Goal: Complete application form: Complete application form

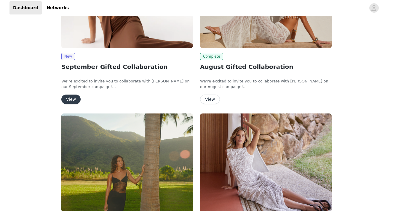
scroll to position [84, 0]
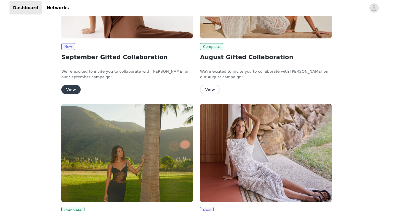
click at [73, 89] on button "View" at bounding box center [70, 89] width 19 height 9
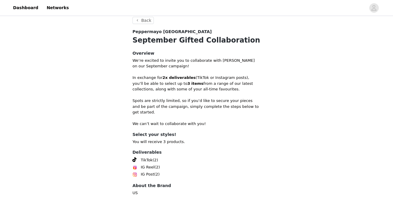
scroll to position [135, 0]
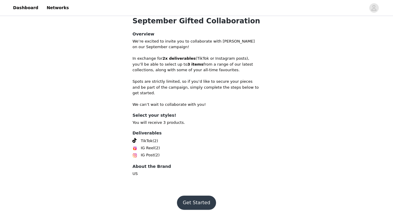
click at [199, 198] on button "Get Started" at bounding box center [196, 203] width 39 height 14
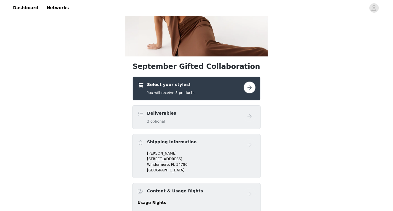
scroll to position [76, 0]
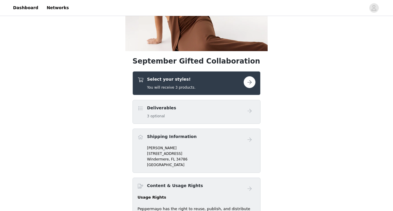
click at [250, 81] on button "button" at bounding box center [249, 82] width 12 height 12
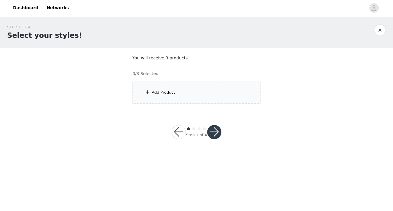
click at [159, 90] on div "Add Product" at bounding box center [163, 93] width 23 height 6
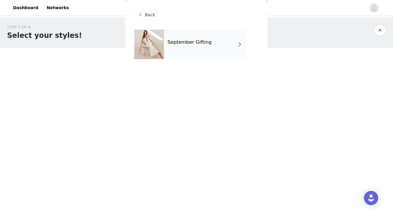
click at [208, 44] on h4 "September Gifting" at bounding box center [189, 42] width 44 height 5
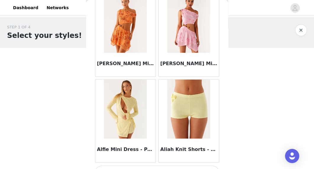
scroll to position [736, 0]
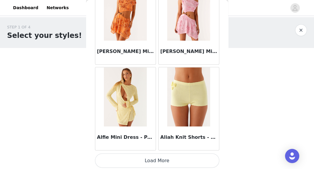
click at [171, 160] on button "Load More" at bounding box center [157, 160] width 124 height 14
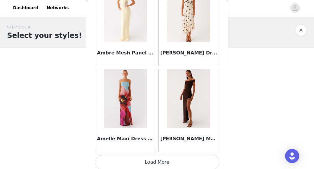
scroll to position [1593, 0]
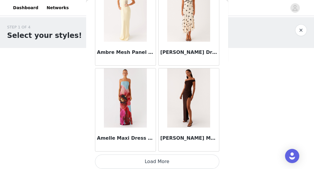
click at [174, 159] on button "Load More" at bounding box center [157, 162] width 124 height 14
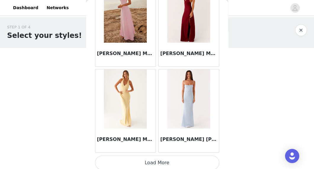
scroll to position [2451, 0]
click at [161, 157] on button "Load More" at bounding box center [157, 163] width 124 height 14
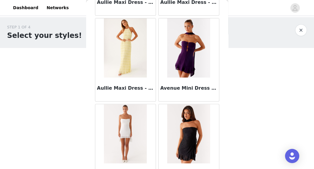
scroll to position [3308, 0]
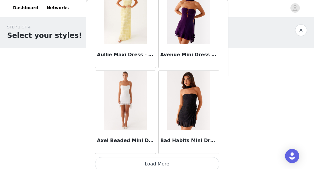
click at [136, 158] on button "Load More" at bounding box center [157, 164] width 124 height 14
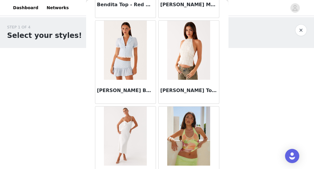
scroll to position [4166, 0]
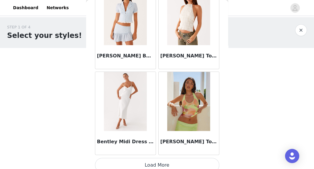
click at [161, 158] on button "Load More" at bounding box center [157, 165] width 124 height 14
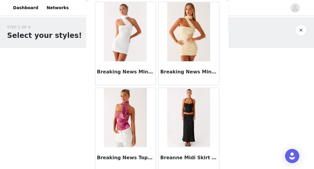
scroll to position [5023, 0]
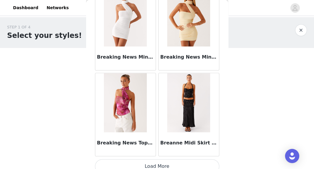
click at [168, 159] on button "Load More" at bounding box center [157, 166] width 124 height 14
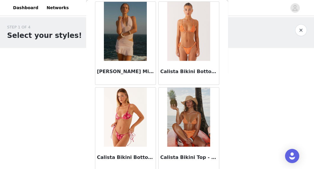
scroll to position [5879, 0]
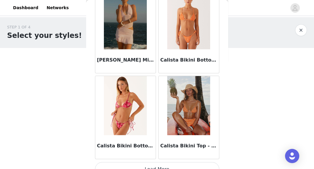
click at [135, 162] on button "Load More" at bounding box center [157, 169] width 124 height 14
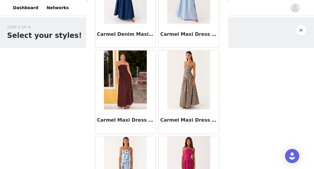
scroll to position [6524, 0]
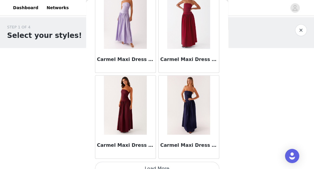
click at [170, 162] on button "Load More" at bounding box center [157, 169] width 124 height 14
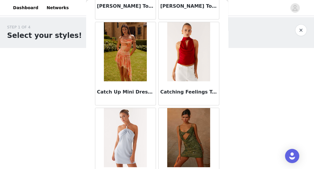
scroll to position [7596, 0]
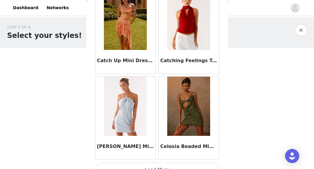
click at [170, 163] on button "Load More" at bounding box center [157, 170] width 124 height 14
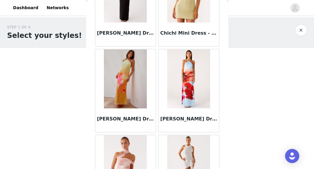
scroll to position [8454, 0]
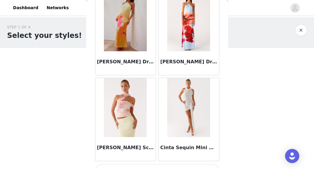
click at [174, 164] on button "Load More" at bounding box center [157, 171] width 124 height 14
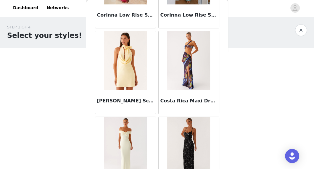
scroll to position [9311, 0]
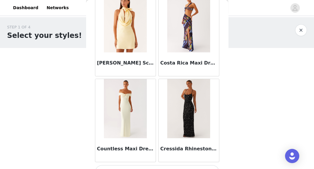
click at [167, 165] on button "Load More" at bounding box center [157, 172] width 124 height 14
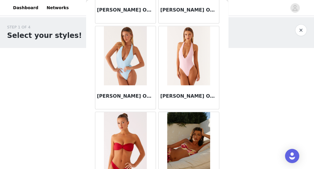
scroll to position [10169, 0]
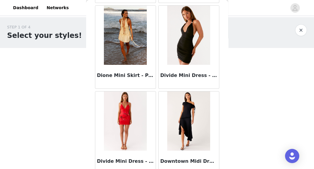
scroll to position [11027, 0]
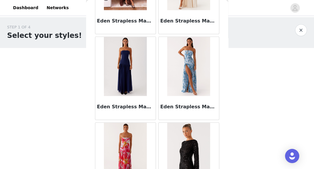
scroll to position [11884, 0]
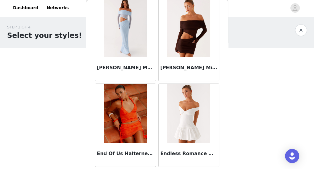
scroll to position [12741, 0]
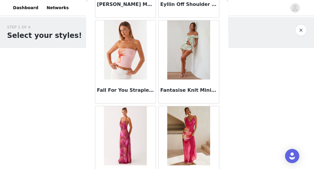
scroll to position [13599, 0]
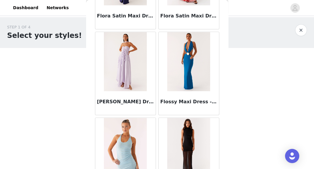
scroll to position [14442, 0]
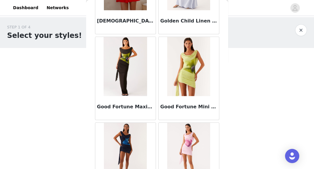
scroll to position [15314, 0]
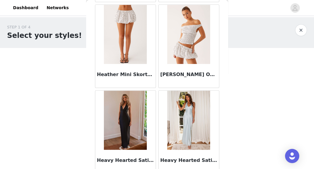
scroll to position [16172, 0]
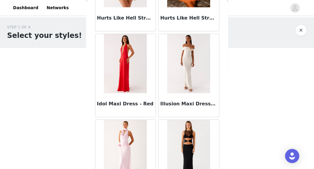
scroll to position [17030, 0]
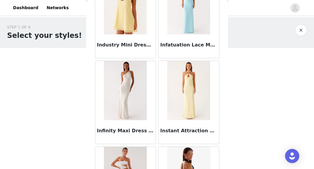
scroll to position [17363, 0]
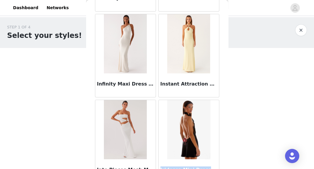
drag, startPoint x: 161, startPoint y: 145, endPoint x: 201, endPoint y: 146, distance: 40.6
click at [201, 166] on h3 "Iridessa Mini Dress - Black" at bounding box center [189, 169] width 57 height 7
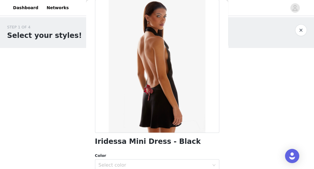
scroll to position [28, 0]
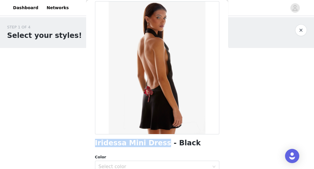
drag, startPoint x: 95, startPoint y: 142, endPoint x: 156, endPoint y: 145, distance: 61.1
click at [156, 145] on h1 "Iridessa Mini Dress - Black" at bounding box center [148, 143] width 106 height 8
copy h1 "Iridessa Mini Dress"
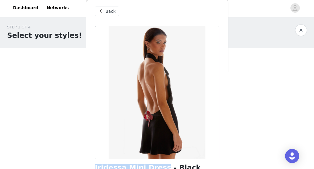
scroll to position [0, 0]
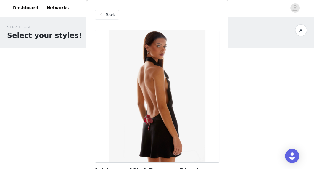
click at [112, 17] on span "Back" at bounding box center [111, 15] width 10 height 6
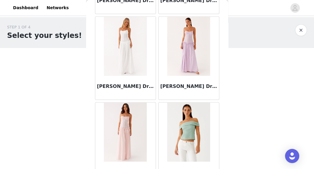
scroll to position [17887, 0]
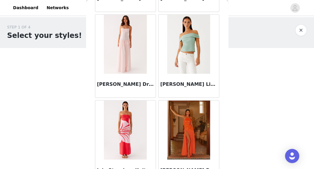
scroll to position [17963, 0]
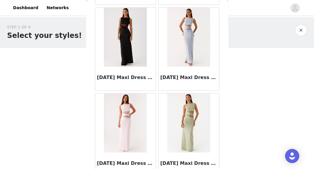
scroll to position [19602, 0]
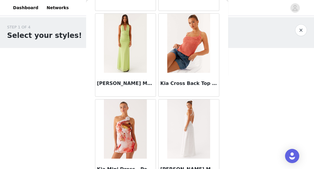
scroll to position [20460, 0]
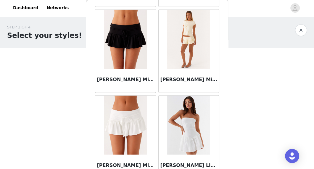
scroll to position [21318, 0]
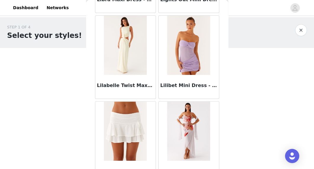
scroll to position [22175, 0]
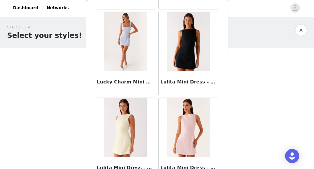
scroll to position [23032, 0]
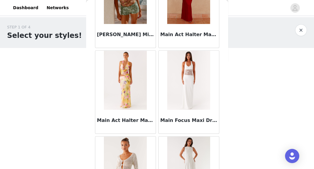
scroll to position [23890, 0]
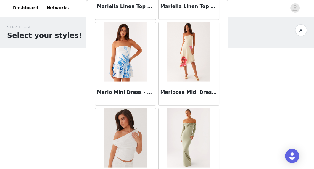
scroll to position [24748, 0]
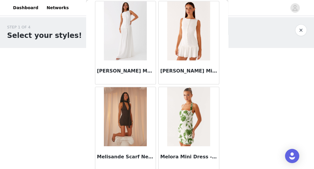
scroll to position [25606, 0]
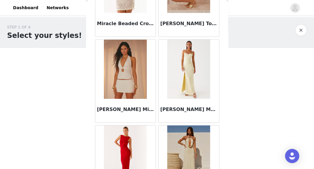
scroll to position [26463, 0]
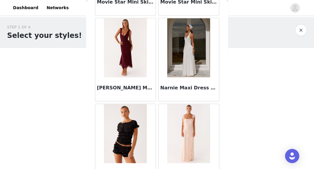
scroll to position [27320, 0]
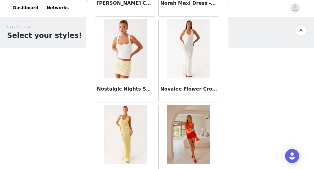
scroll to position [28178, 0]
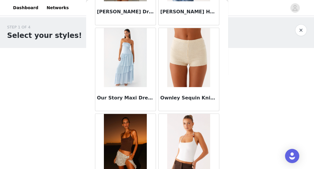
scroll to position [29036, 0]
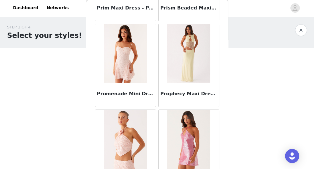
scroll to position [29893, 0]
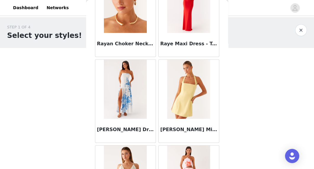
scroll to position [30751, 0]
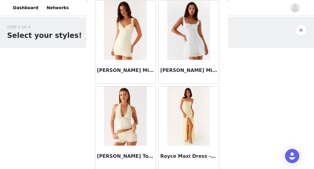
scroll to position [31465, 0]
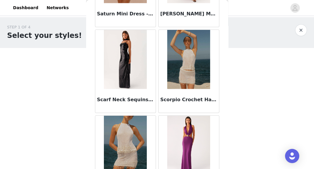
scroll to position [32466, 0]
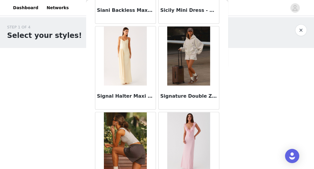
scroll to position [33324, 0]
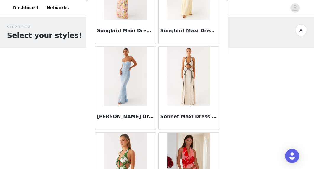
scroll to position [34181, 0]
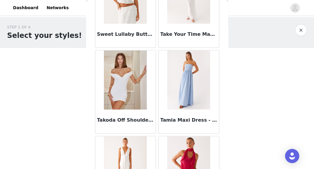
scroll to position [35039, 0]
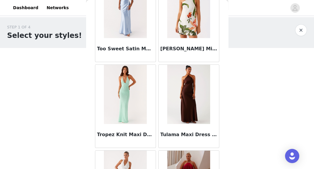
scroll to position [35897, 0]
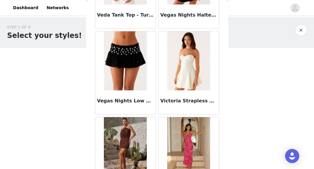
scroll to position [36754, 0]
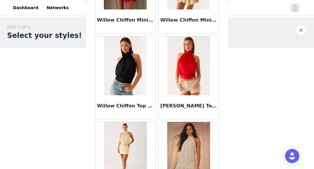
scroll to position [37612, 0]
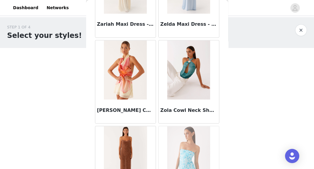
scroll to position [38469, 0]
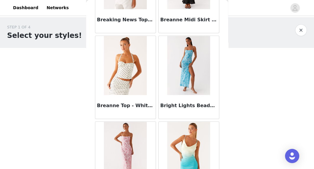
scroll to position [5147, 0]
click at [129, 59] on img at bounding box center [125, 65] width 43 height 59
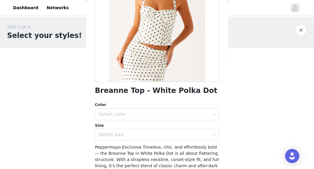
scroll to position [80, 0]
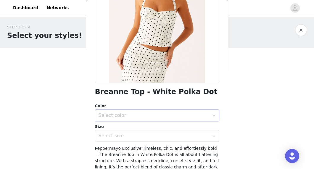
click at [126, 119] on div "Select color" at bounding box center [155, 115] width 113 height 11
click at [128, 131] on li "White Polka Dot" at bounding box center [157, 127] width 124 height 9
click at [128, 134] on div "Select size" at bounding box center [154, 136] width 111 height 6
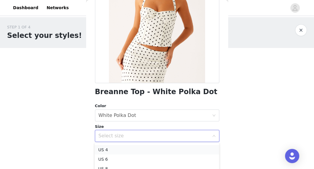
scroll to position [17, 0]
click at [128, 151] on li "US 4" at bounding box center [157, 149] width 124 height 9
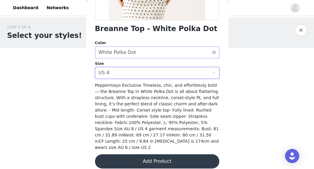
scroll to position [143, 0]
click at [152, 155] on button "Add Product" at bounding box center [157, 161] width 124 height 14
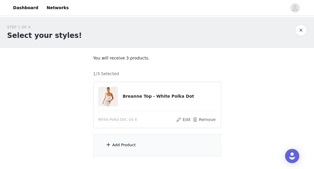
click at [141, 144] on div "Add Product" at bounding box center [157, 145] width 128 height 22
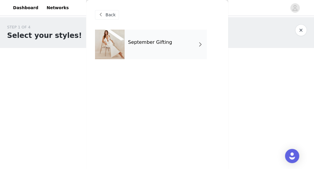
click at [152, 54] on div "September Gifting" at bounding box center [166, 45] width 82 height 30
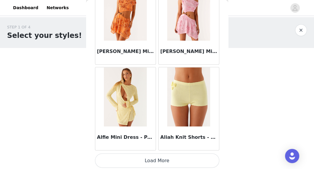
scroll to position [736, 0]
click at [164, 160] on button "Load More" at bounding box center [157, 160] width 124 height 14
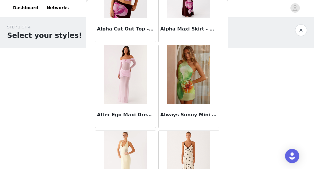
scroll to position [1593, 0]
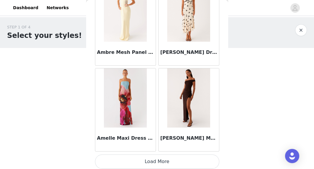
click at [171, 161] on button "Load More" at bounding box center [157, 162] width 124 height 14
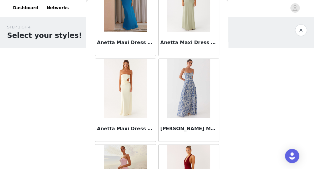
scroll to position [2451, 0]
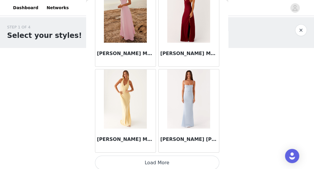
click at [177, 161] on button "Load More" at bounding box center [157, 163] width 124 height 14
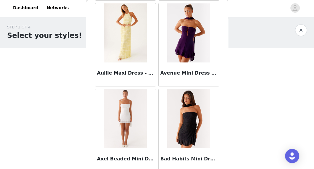
scroll to position [3308, 0]
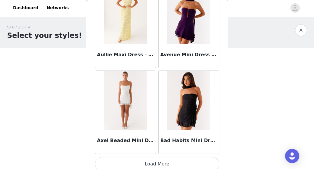
click at [176, 163] on button "Load More" at bounding box center [157, 164] width 124 height 14
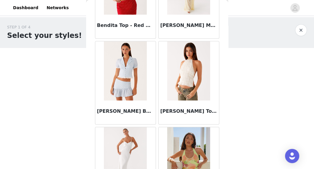
scroll to position [4166, 0]
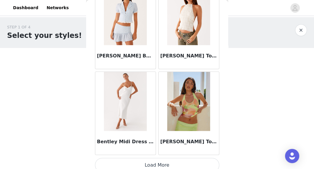
click at [165, 161] on button "Load More" at bounding box center [157, 165] width 124 height 14
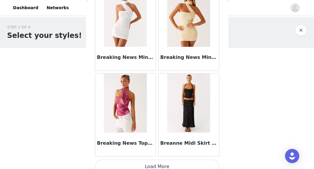
click at [177, 163] on button "Load More" at bounding box center [157, 167] width 124 height 14
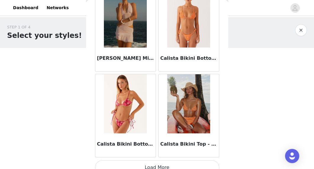
click at [176, 163] on button "Load More" at bounding box center [157, 168] width 124 height 14
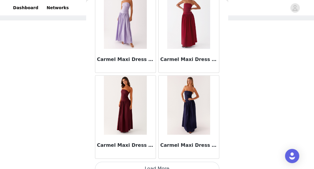
scroll to position [35, 0]
click at [171, 162] on button "Load More" at bounding box center [157, 169] width 124 height 14
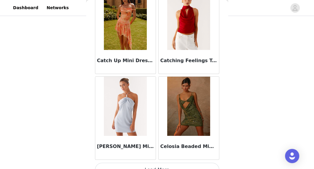
scroll to position [7596, 0]
click at [168, 163] on button "Load More" at bounding box center [157, 170] width 124 height 14
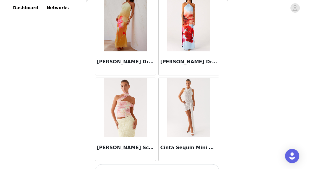
scroll to position [8454, 0]
click at [173, 164] on button "Load More" at bounding box center [157, 171] width 124 height 14
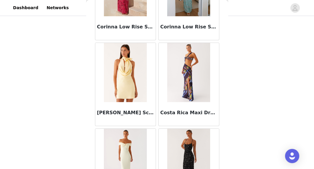
scroll to position [9311, 0]
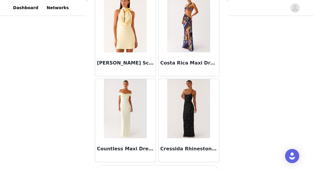
click at [168, 165] on button "Load More" at bounding box center [157, 172] width 124 height 14
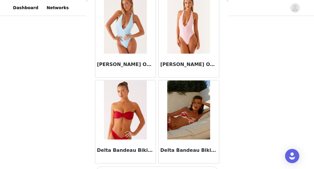
scroll to position [10169, 0]
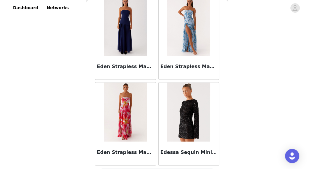
scroll to position [11884, 0]
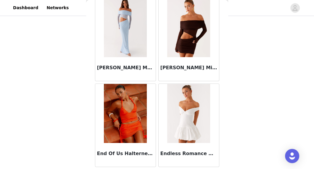
scroll to position [12741, 0]
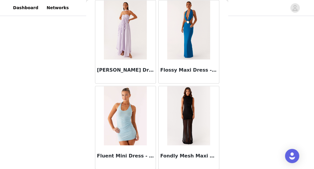
scroll to position [14457, 0]
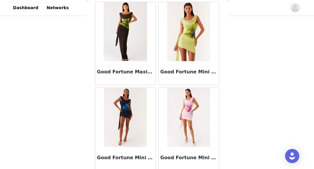
scroll to position [15314, 0]
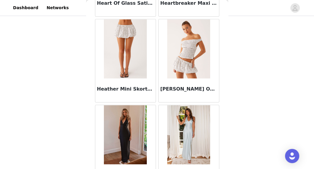
scroll to position [16172, 0]
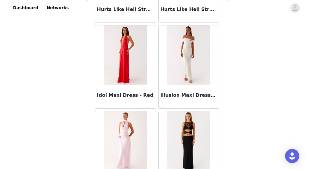
scroll to position [17030, 0]
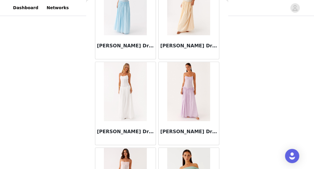
scroll to position [17887, 0]
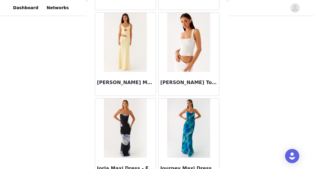
scroll to position [18745, 0]
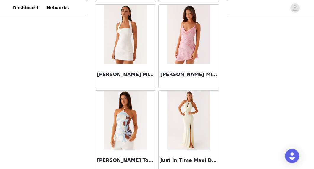
scroll to position [18937, 0]
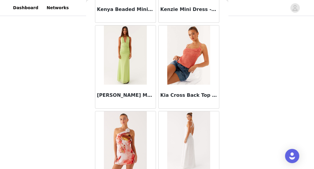
scroll to position [20460, 0]
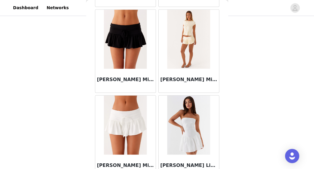
scroll to position [21318, 0]
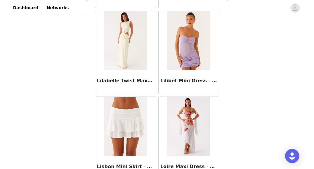
scroll to position [22175, 0]
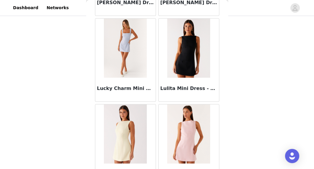
scroll to position [23033, 0]
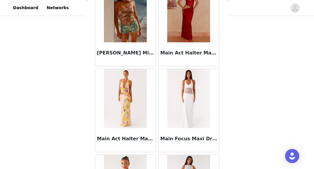
scroll to position [23890, 0]
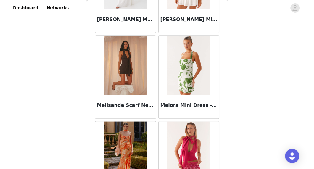
scroll to position [25606, 0]
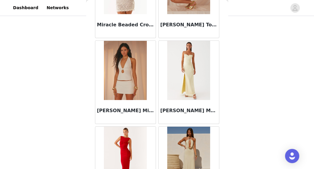
scroll to position [26439, 0]
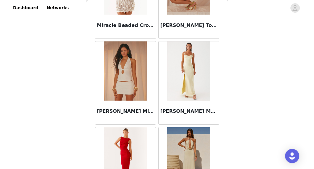
click at [135, 50] on img at bounding box center [125, 70] width 43 height 59
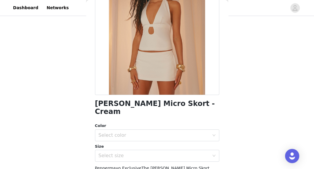
scroll to position [73, 0]
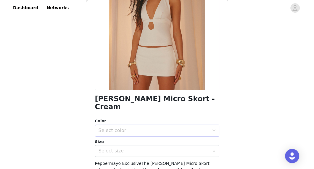
click at [134, 128] on div "Select color" at bounding box center [154, 131] width 111 height 6
click at [133, 134] on li "Cream" at bounding box center [157, 135] width 124 height 9
click at [133, 148] on div "Select size" at bounding box center [154, 151] width 111 height 6
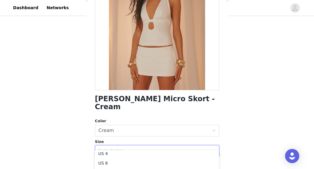
scroll to position [20, 0]
click at [123, 154] on li "US 4" at bounding box center [157, 154] width 124 height 9
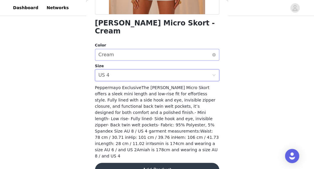
scroll to position [149, 0]
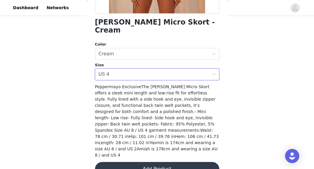
click at [146, 162] on button "Add Product" at bounding box center [157, 169] width 124 height 14
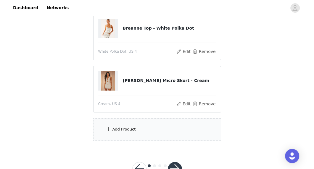
scroll to position [69, 0]
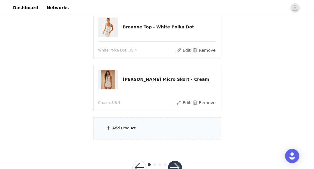
click at [134, 128] on div "Add Product" at bounding box center [124, 128] width 23 height 6
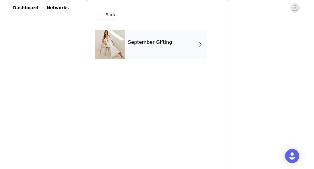
click at [152, 43] on h4 "September Gifting" at bounding box center [150, 42] width 44 height 5
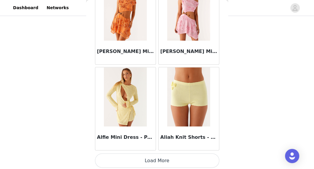
click at [150, 157] on button "Load More" at bounding box center [157, 160] width 124 height 14
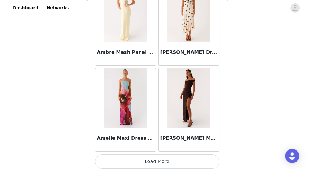
click at [150, 158] on button "Load More" at bounding box center [157, 162] width 124 height 14
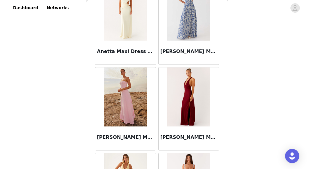
scroll to position [2451, 0]
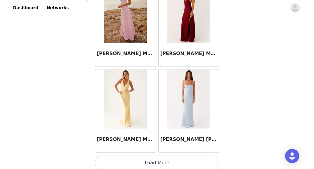
click at [155, 160] on button "Load More" at bounding box center [157, 163] width 124 height 14
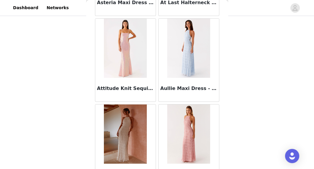
scroll to position [3308, 0]
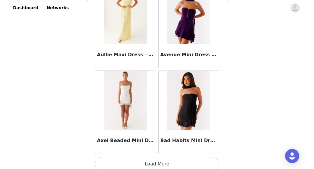
click at [155, 158] on button "Load More" at bounding box center [157, 164] width 124 height 14
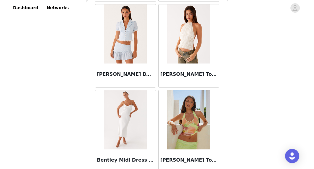
scroll to position [4166, 0]
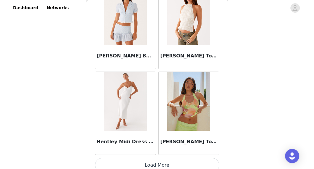
click at [160, 158] on button "Load More" at bounding box center [157, 165] width 124 height 14
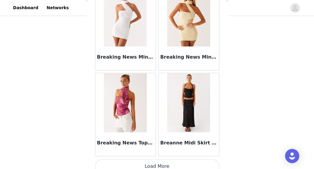
scroll to position [89, 0]
click at [173, 162] on button "Load More" at bounding box center [157, 166] width 124 height 14
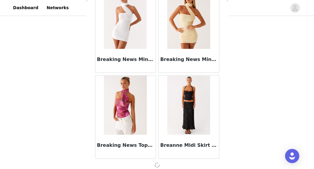
scroll to position [5023, 0]
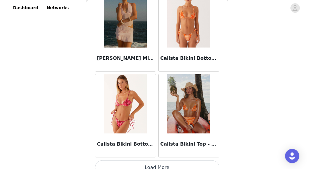
click at [166, 161] on button "Load More" at bounding box center [157, 168] width 124 height 14
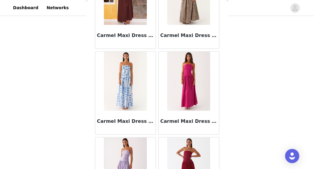
scroll to position [6739, 0]
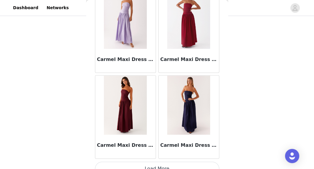
click at [166, 162] on button "Load More" at bounding box center [157, 169] width 124 height 14
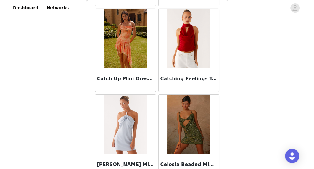
scroll to position [7596, 0]
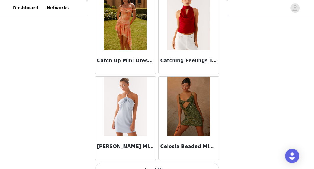
click at [176, 163] on button "Load More" at bounding box center [157, 170] width 124 height 14
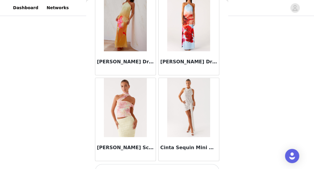
click at [172, 164] on button "Load More" at bounding box center [157, 171] width 124 height 14
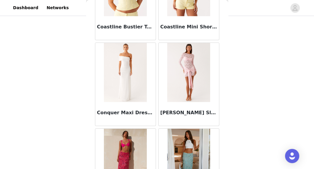
scroll to position [9311, 0]
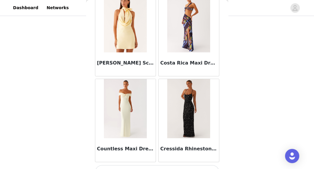
click at [156, 165] on button "Load More" at bounding box center [157, 172] width 124 height 14
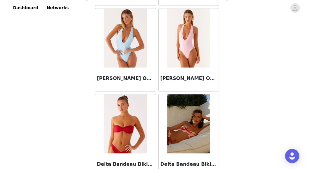
scroll to position [10169, 0]
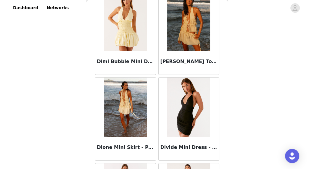
scroll to position [11027, 0]
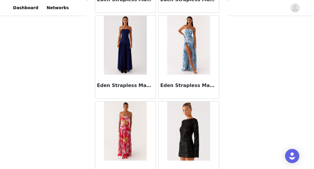
scroll to position [11884, 0]
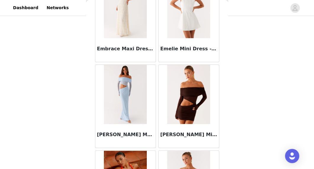
scroll to position [12742, 0]
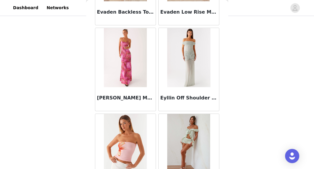
scroll to position [13599, 0]
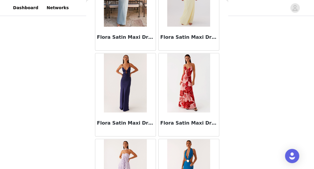
scroll to position [14457, 0]
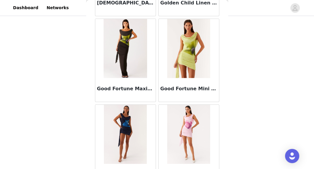
scroll to position [15314, 0]
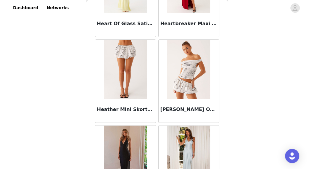
scroll to position [16172, 0]
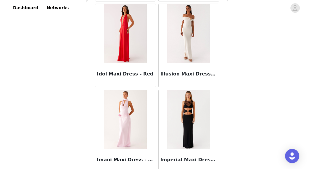
scroll to position [17030, 0]
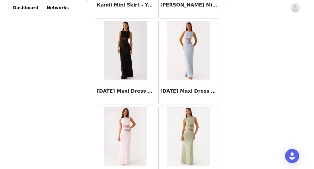
scroll to position [19602, 0]
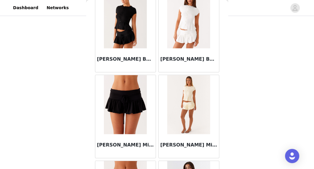
scroll to position [21318, 0]
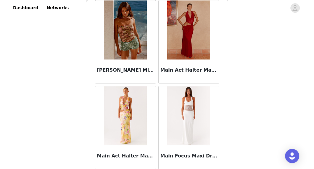
scroll to position [23890, 0]
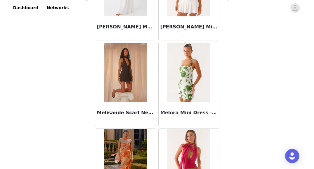
scroll to position [25606, 0]
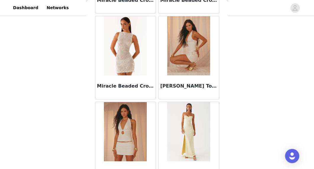
scroll to position [26380, 0]
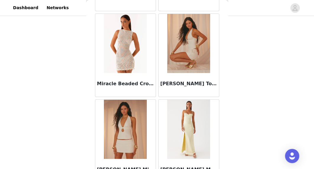
click at [195, 36] on img at bounding box center [188, 43] width 43 height 59
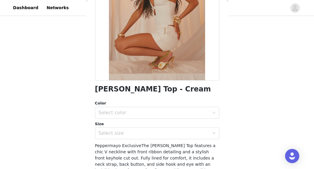
scroll to position [89, 0]
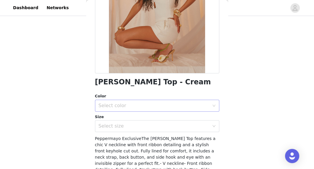
click at [135, 106] on div "Select color" at bounding box center [154, 106] width 111 height 6
click at [130, 118] on li "Cream" at bounding box center [157, 118] width 124 height 9
click at [129, 126] on div "Select size" at bounding box center [154, 126] width 111 height 6
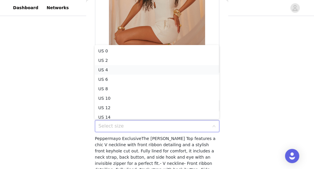
click at [117, 69] on li "US 4" at bounding box center [157, 69] width 124 height 9
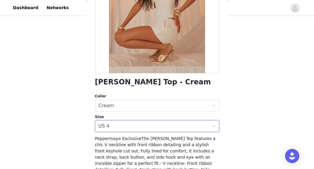
scroll to position [155, 0]
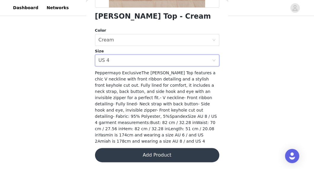
click at [144, 155] on button "Add Product" at bounding box center [157, 155] width 124 height 14
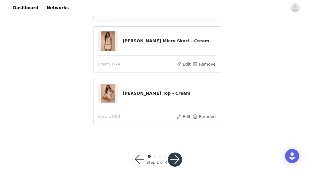
scroll to position [103, 0]
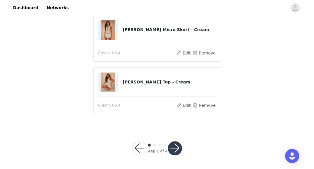
click at [174, 144] on button "button" at bounding box center [175, 148] width 14 height 14
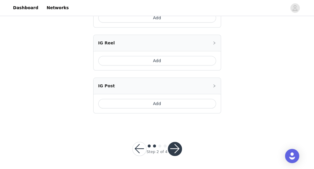
scroll to position [407, 0]
click at [174, 149] on button "button" at bounding box center [175, 149] width 14 height 14
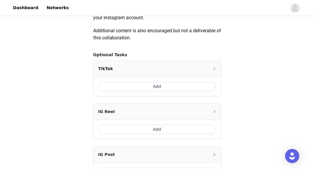
scroll to position [338, 0]
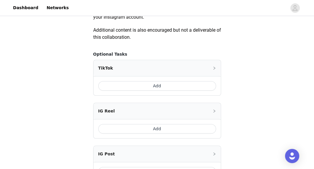
click at [145, 84] on button "Add" at bounding box center [157, 85] width 118 height 9
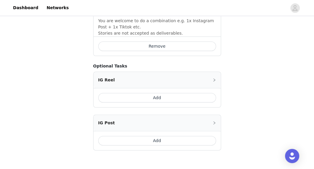
scroll to position [512, 0]
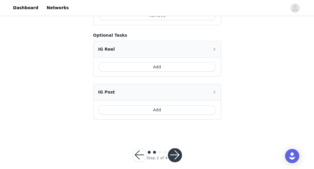
click at [174, 148] on button "button" at bounding box center [175, 155] width 14 height 14
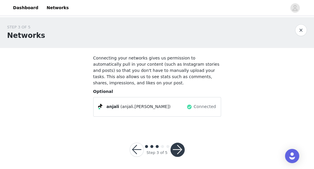
click at [180, 151] on button "button" at bounding box center [178, 150] width 14 height 14
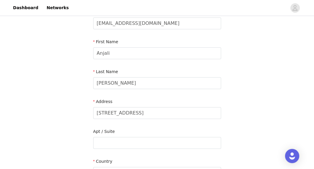
scroll to position [58, 0]
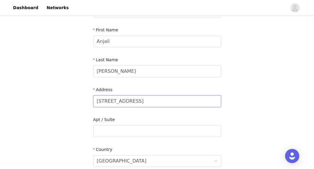
drag, startPoint x: 153, startPoint y: 102, endPoint x: 83, endPoint y: 99, distance: 69.9
click at [83, 99] on div "STEP 4 OF 5 Shipping Information Email [EMAIL_ADDRESS][DOMAIN_NAME] First Name …" at bounding box center [157, 131] width 314 height 344
type input "[STREET_ADDRESS]"
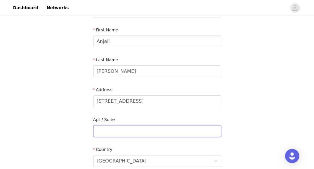
click at [107, 132] on input "text" at bounding box center [157, 131] width 128 height 12
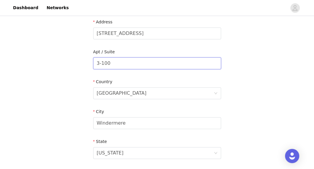
scroll to position [130, 0]
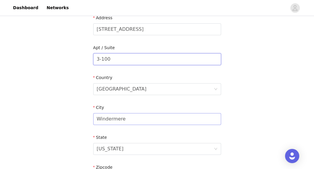
type input "3-100"
drag, startPoint x: 127, startPoint y: 120, endPoint x: 81, endPoint y: 119, distance: 46.2
click at [81, 119] on div "STEP 4 OF 5 Shipping Information Email [EMAIL_ADDRESS][DOMAIN_NAME] First Name …" at bounding box center [157, 59] width 314 height 344
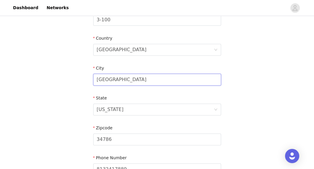
scroll to position [171, 0]
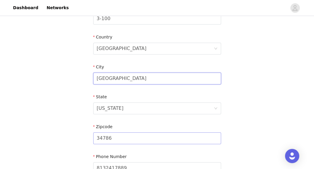
type input "[GEOGRAPHIC_DATA]"
drag, startPoint x: 113, startPoint y: 139, endPoint x: 81, endPoint y: 137, distance: 32.0
click at [81, 137] on div "STEP 4 OF 5 Shipping Information Email [EMAIL_ADDRESS][DOMAIN_NAME] First Name …" at bounding box center [157, 19] width 314 height 344
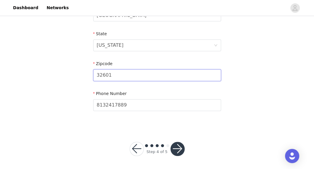
scroll to position [235, 0]
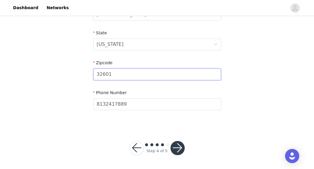
type input "32601"
click at [177, 148] on button "button" at bounding box center [178, 148] width 14 height 14
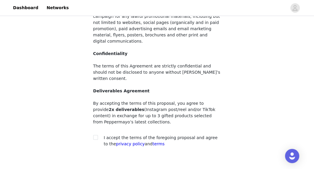
scroll to position [105, 0]
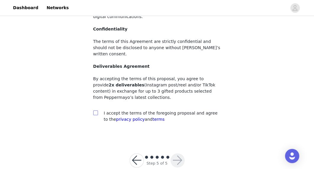
click at [97, 110] on span at bounding box center [95, 112] width 5 height 5
click at [97, 110] on input "checkbox" at bounding box center [95, 112] width 4 height 4
checkbox input "true"
click at [175, 153] on button "button" at bounding box center [178, 160] width 14 height 14
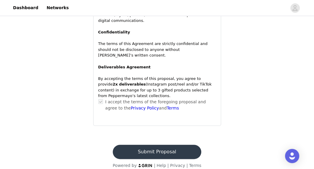
click at [161, 145] on button "Submit Proposal" at bounding box center [157, 152] width 89 height 14
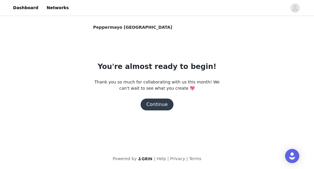
click at [158, 107] on button "Continue" at bounding box center [157, 105] width 33 height 12
